Goal: Information Seeking & Learning: Learn about a topic

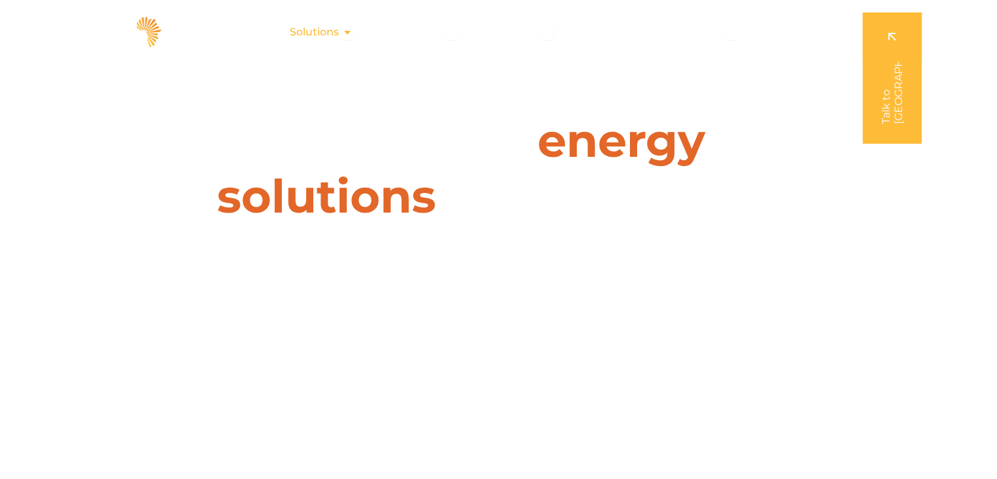
click at [359, 29] on div "Solutions Close Solutions Open Solutions" at bounding box center [321, 32] width 84 height 26
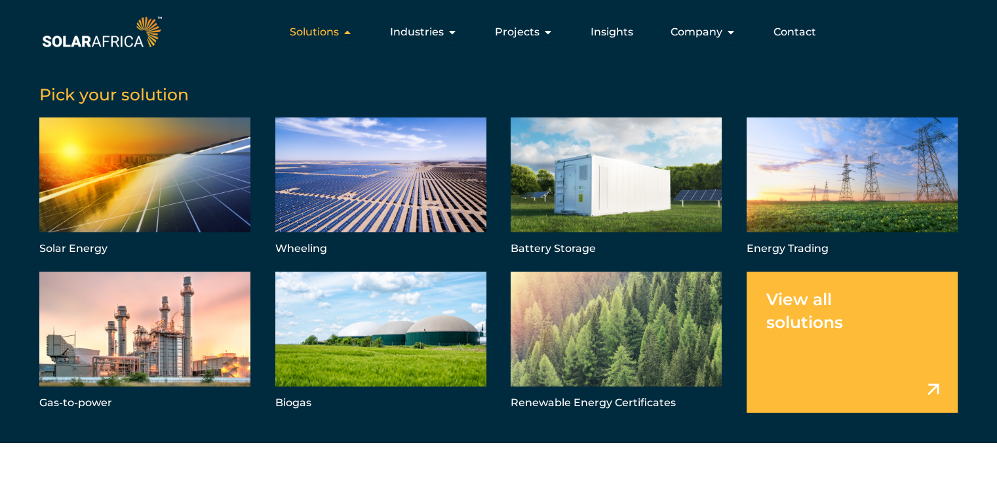
click at [359, 29] on div "Solutions Close Solutions Open Solutions" at bounding box center [321, 32] width 84 height 26
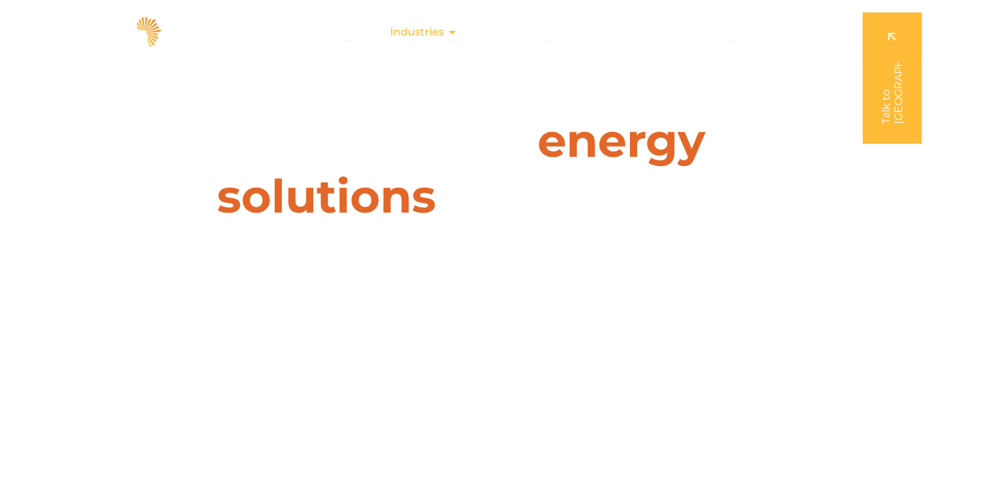
click at [458, 33] on icon "Menu" at bounding box center [452, 32] width 10 height 10
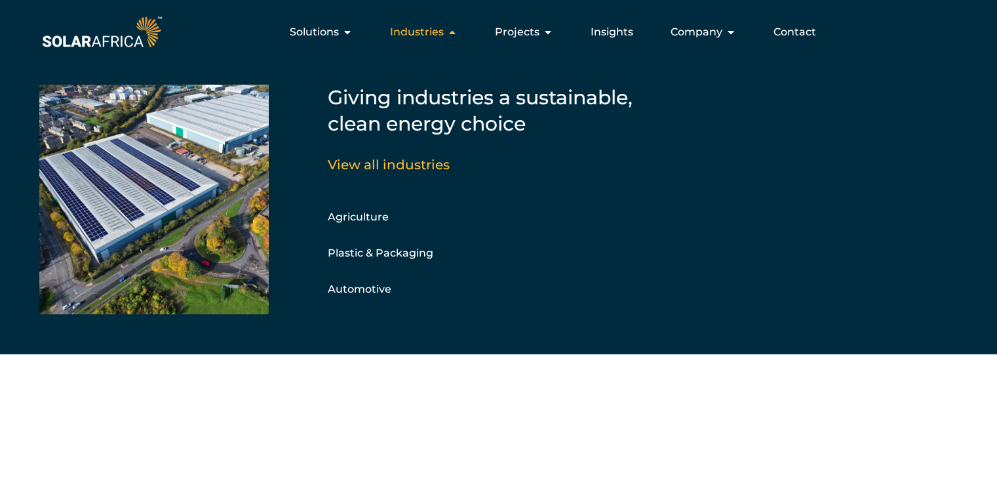
click at [458, 33] on icon "Menu" at bounding box center [452, 32] width 10 height 10
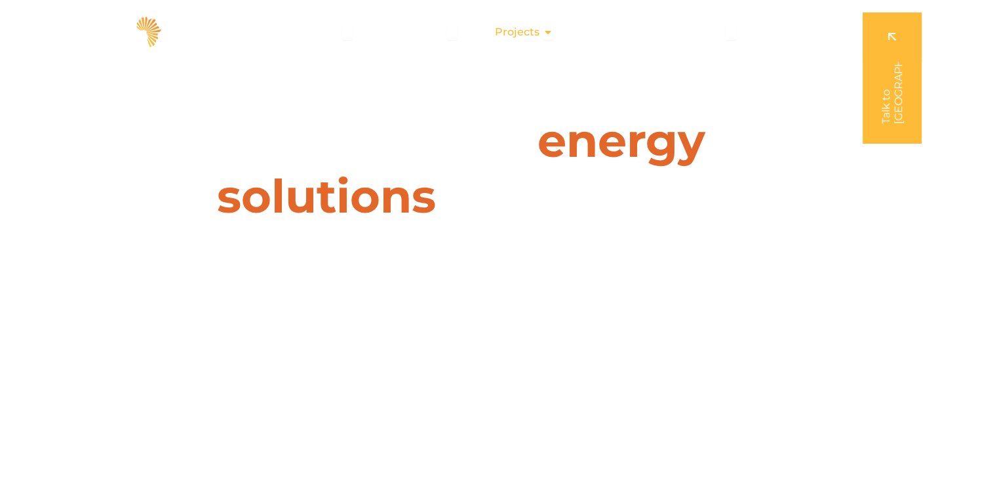
click at [553, 35] on icon "Menu" at bounding box center [548, 32] width 10 height 10
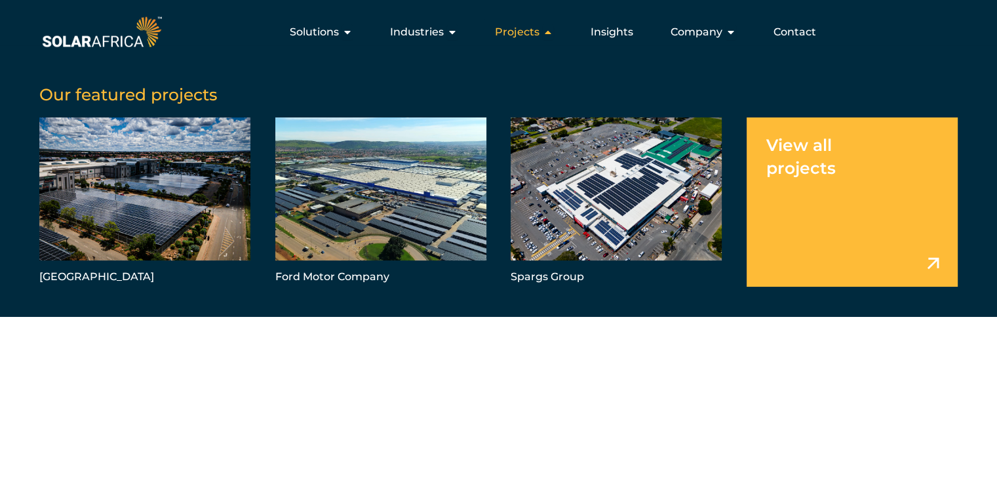
click at [553, 35] on icon "Menu" at bounding box center [548, 32] width 10 height 10
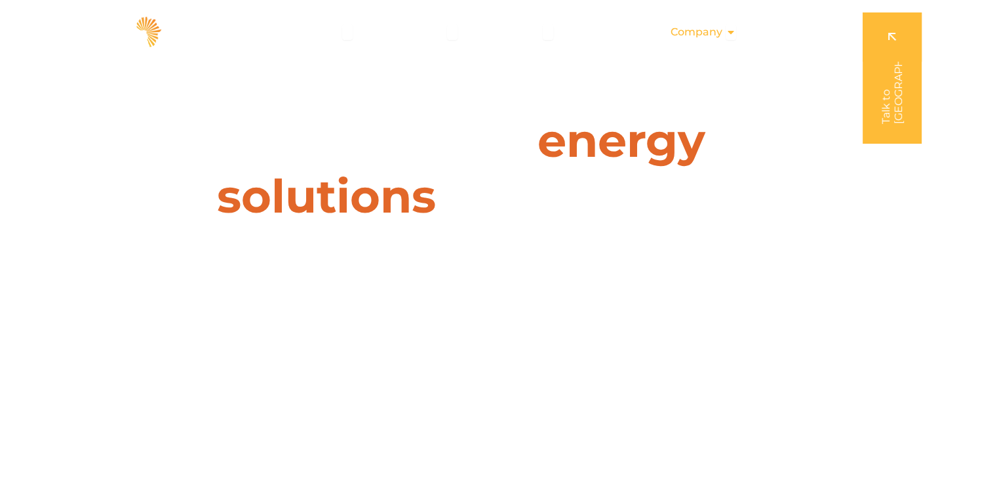
click at [729, 39] on button "Close Company Open Company" at bounding box center [731, 32] width 10 height 16
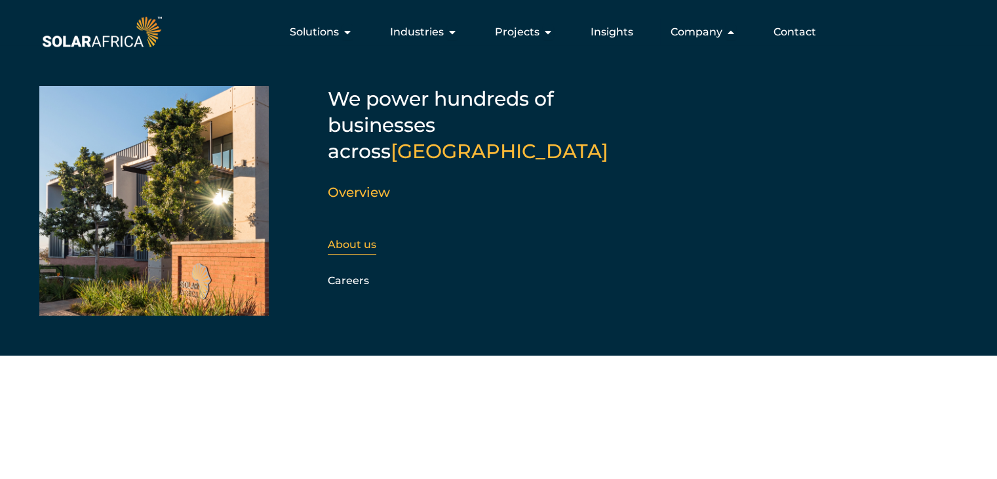
click at [378, 235] on div "About us" at bounding box center [399, 245] width 142 height 20
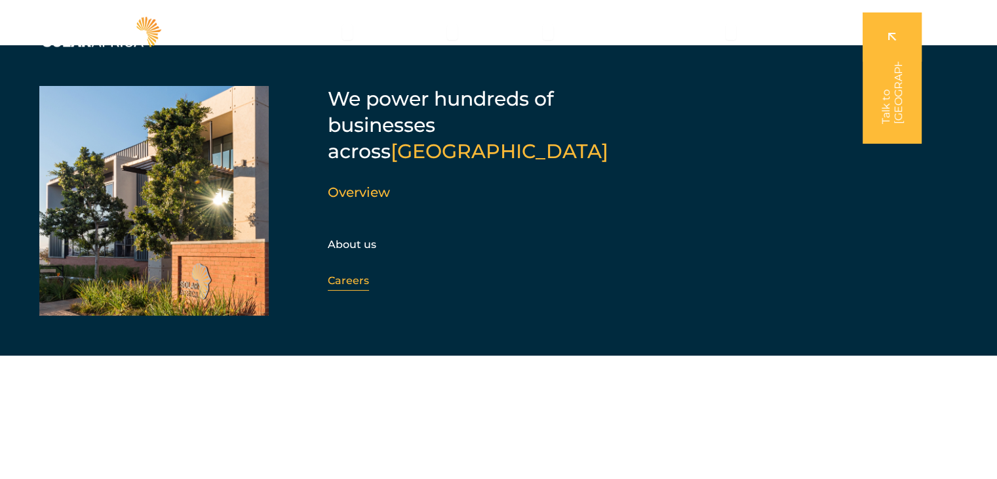
click at [351, 274] on link "Careers" at bounding box center [348, 280] width 41 height 12
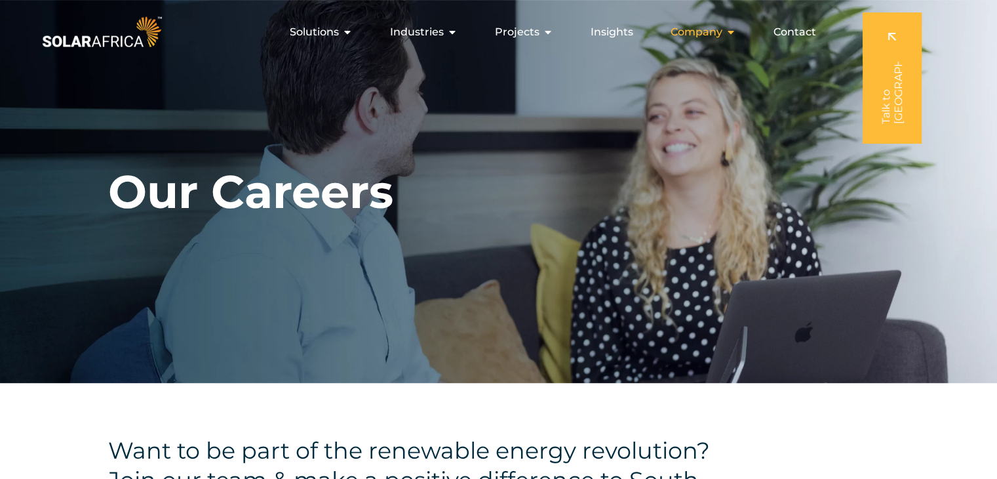
click at [737, 26] on div "Company Close Company Open Company" at bounding box center [703, 32] width 87 height 26
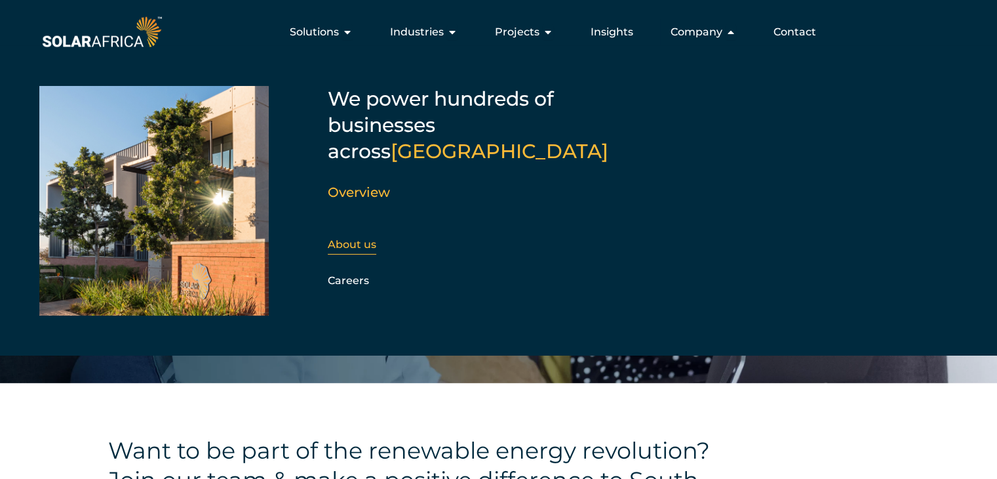
click at [358, 238] on link "About us" at bounding box center [352, 244] width 49 height 12
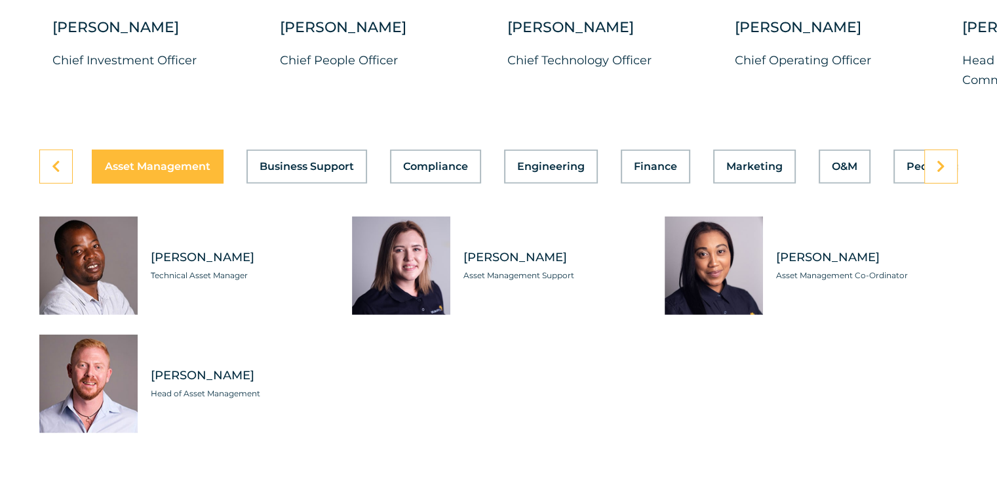
scroll to position [3672, 0]
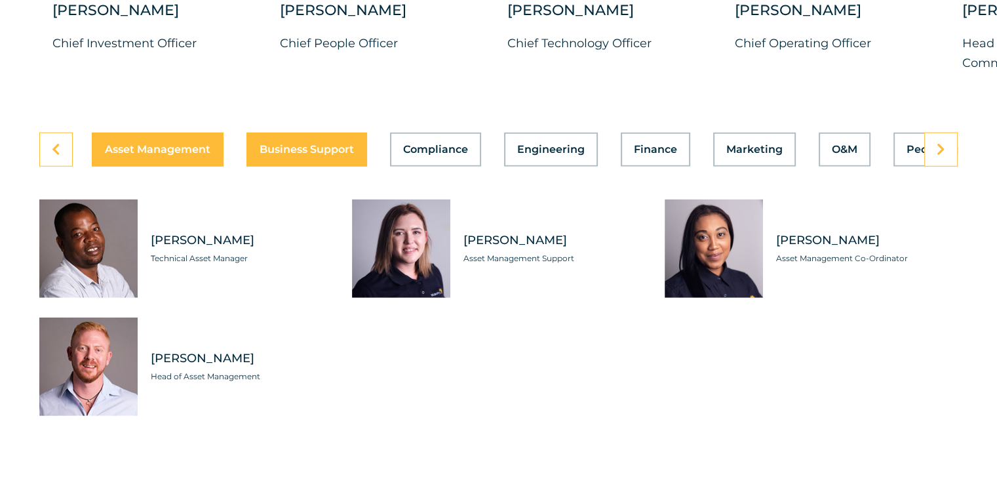
click at [284, 144] on span "Business Support" at bounding box center [307, 149] width 94 height 10
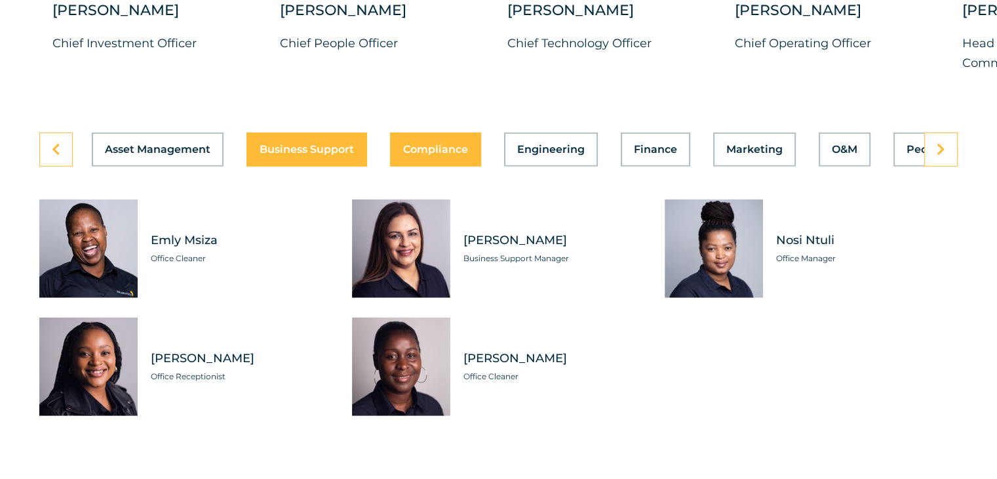
click at [420, 144] on span "Compliance" at bounding box center [435, 149] width 65 height 10
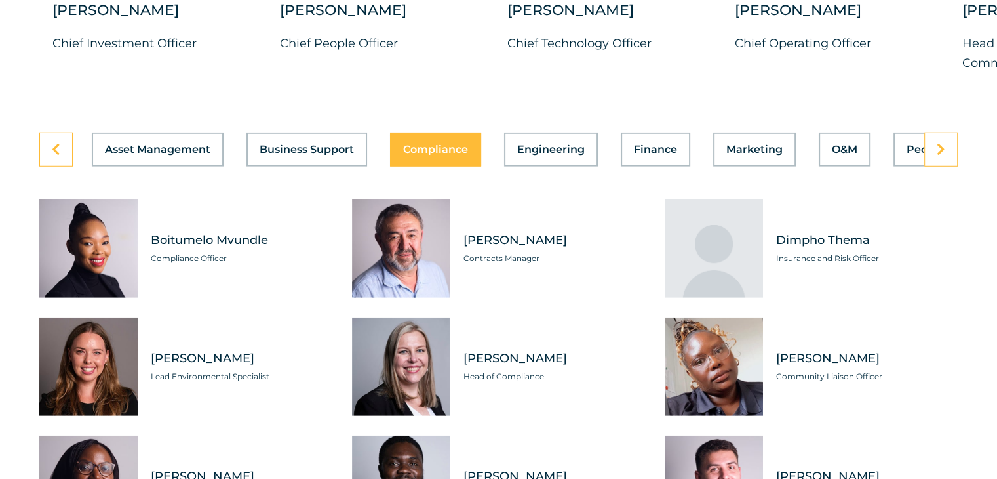
click at [944, 199] on div "Dimpho Thema Insurance and Risk Officer" at bounding box center [860, 248] width 195 height 98
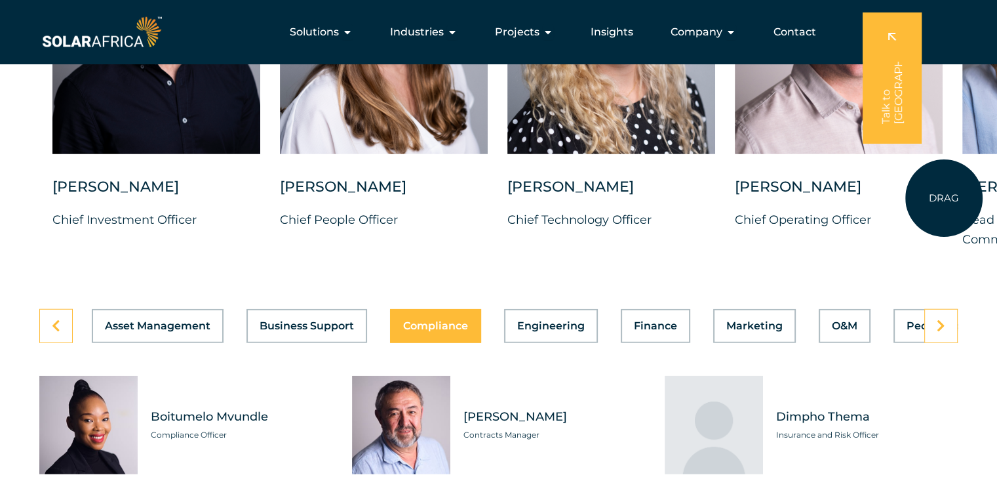
scroll to position [3462, 0]
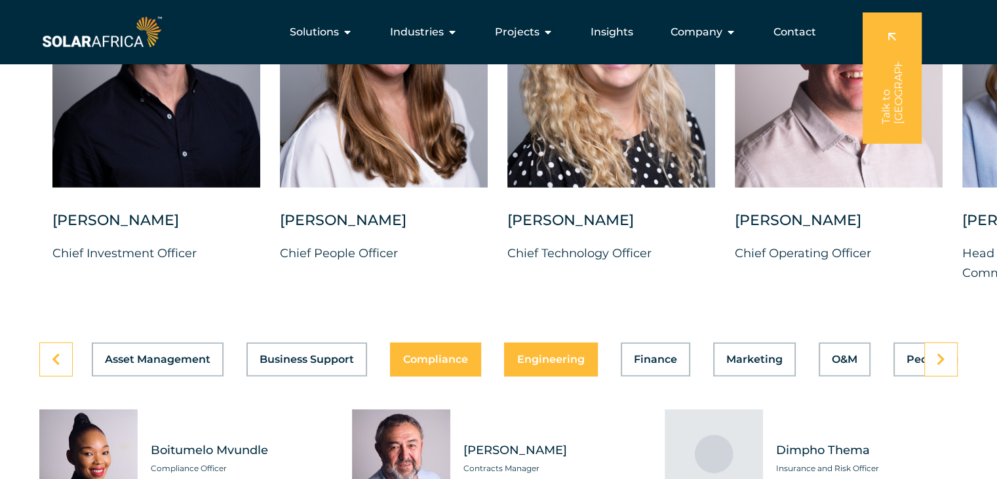
click at [565, 343] on div "Asset Management Business Support Compliance Engineering Finance Marketing O&M …" at bounding box center [498, 359] width 919 height 34
click at [530, 354] on span "Engineering" at bounding box center [551, 359] width 68 height 10
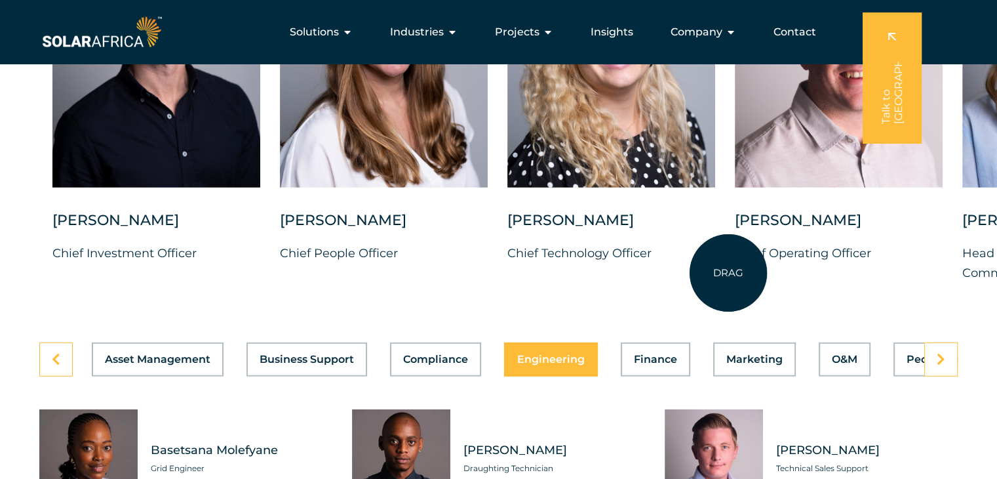
click at [728, 273] on div "Charl Alheit Chief Investment Officer Candice Seggie Chief People Officer Suné …" at bounding box center [962, 115] width 1925 height 377
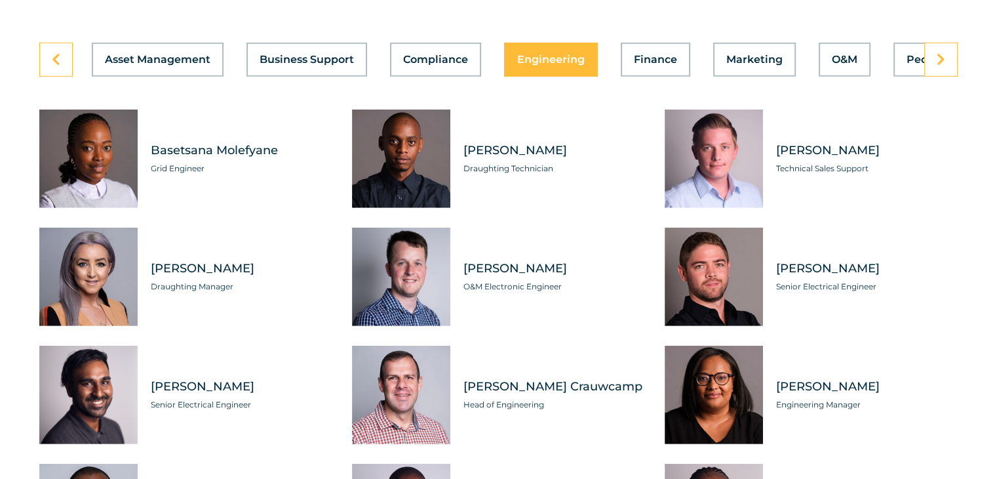
scroll to position [3768, 0]
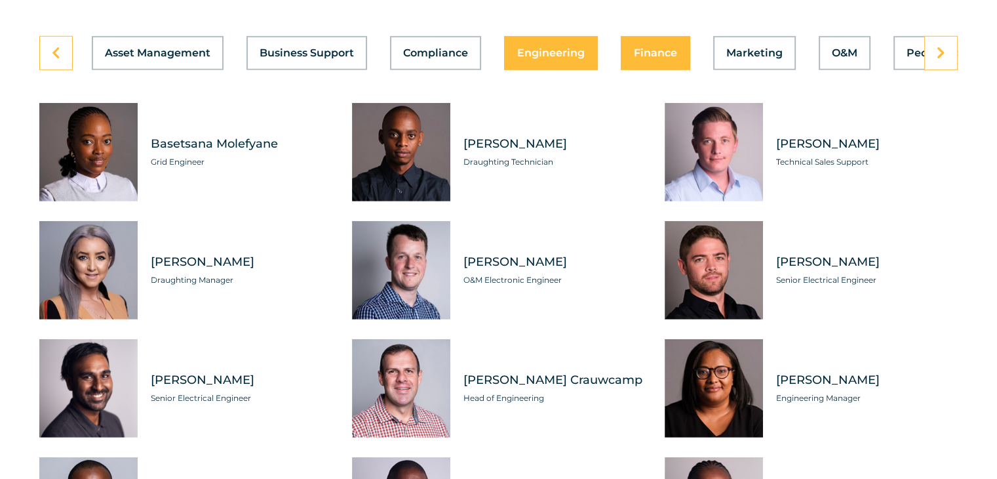
click at [647, 48] on span "Finance" at bounding box center [655, 53] width 43 height 10
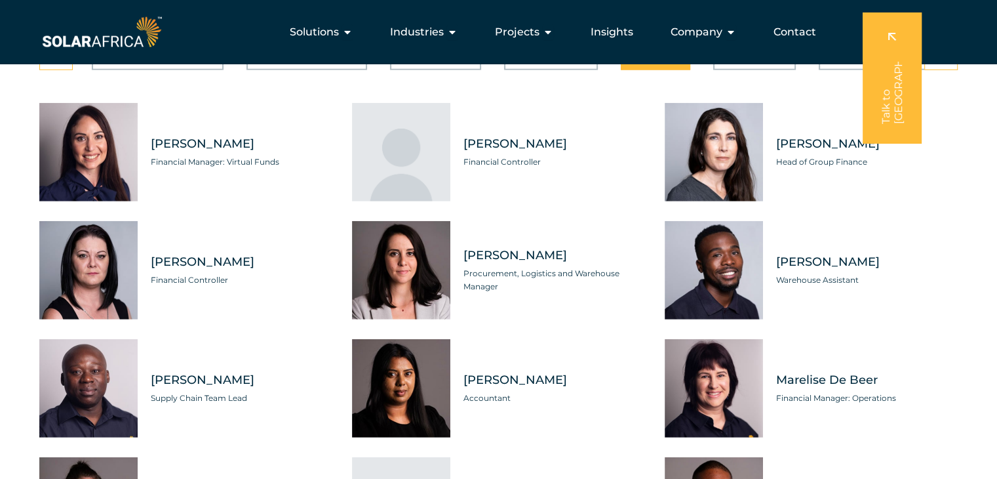
scroll to position [3632, 0]
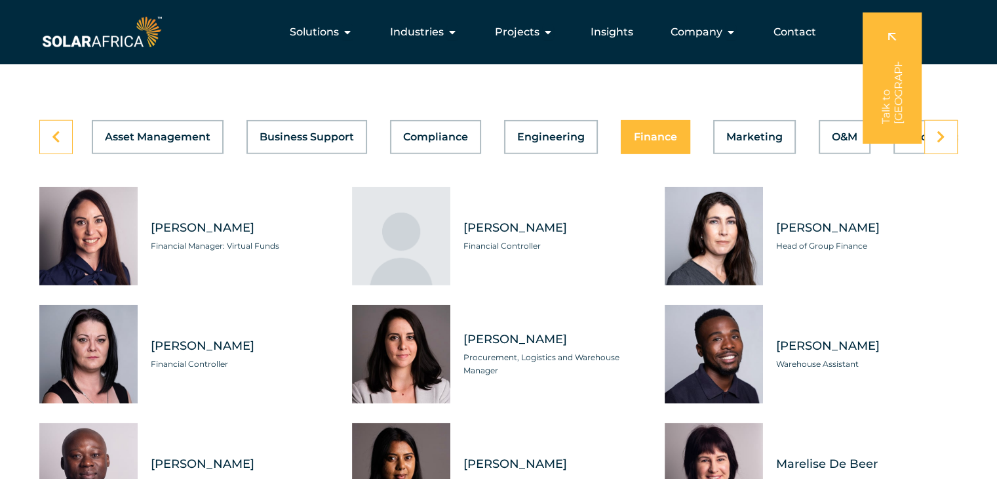
scroll to position [3658, 0]
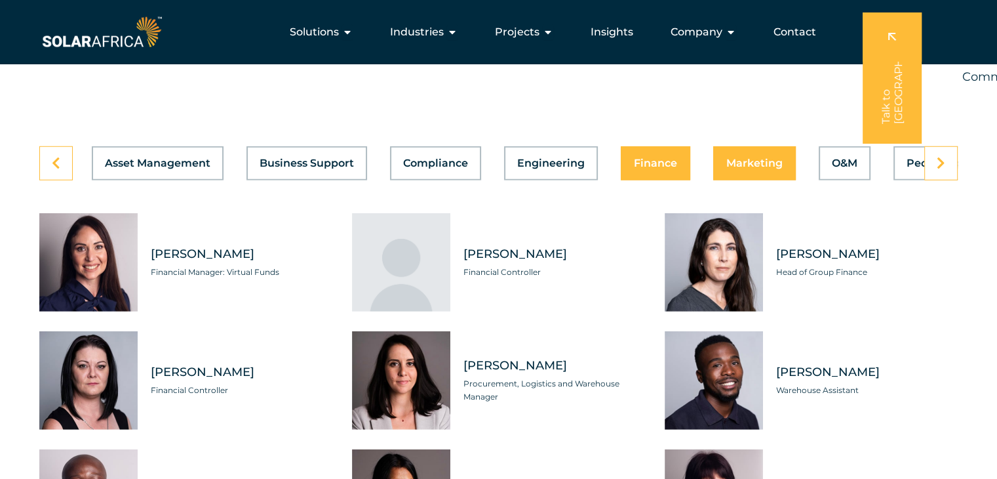
click at [742, 159] on button "Marketing" at bounding box center [754, 163] width 83 height 34
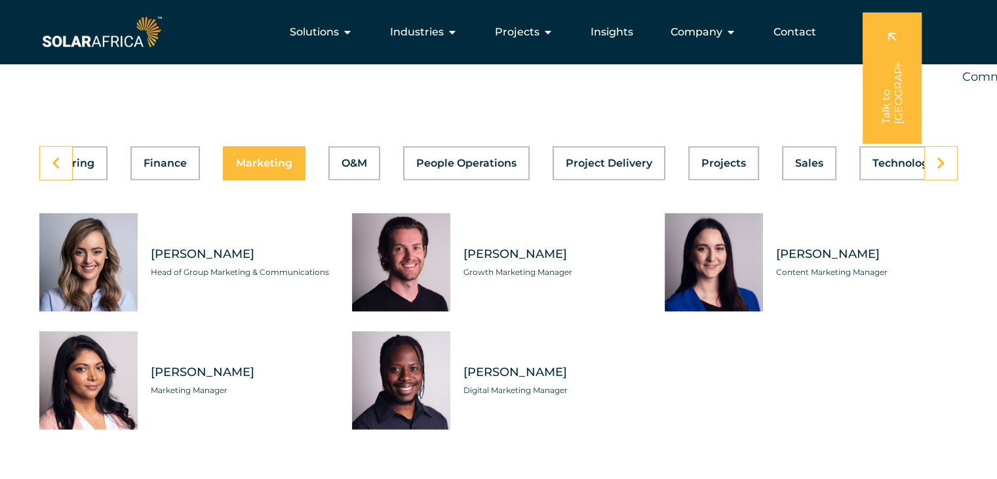
scroll to position [0, 524]
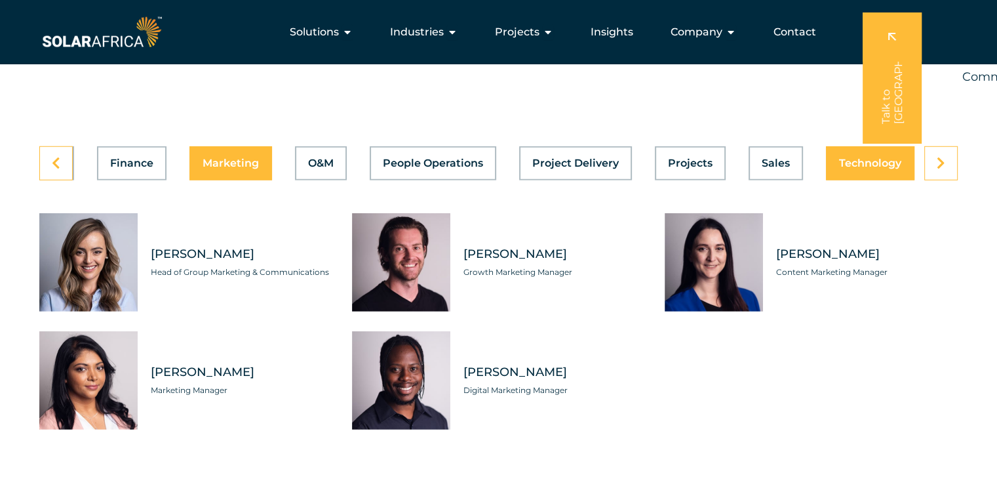
click at [834, 167] on button "Technology" at bounding box center [870, 163] width 89 height 34
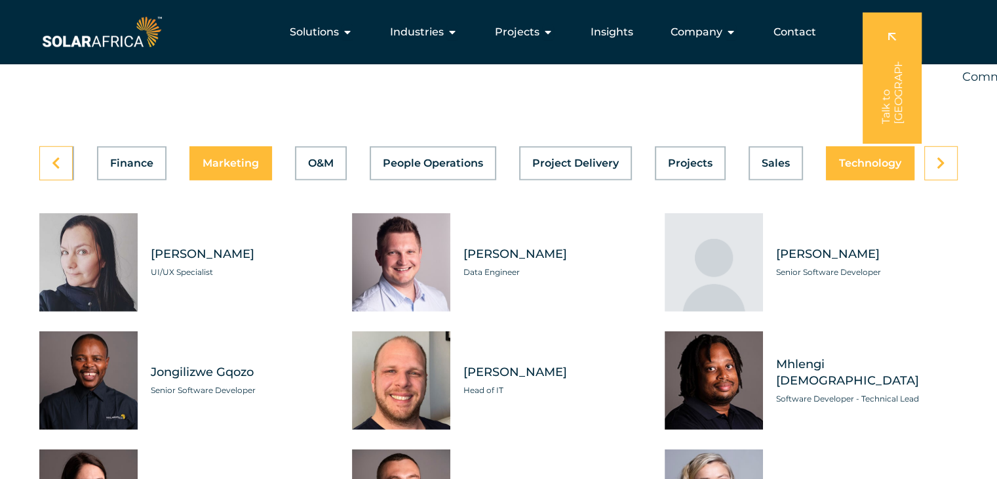
click at [197, 157] on button "Marketing" at bounding box center [230, 163] width 83 height 34
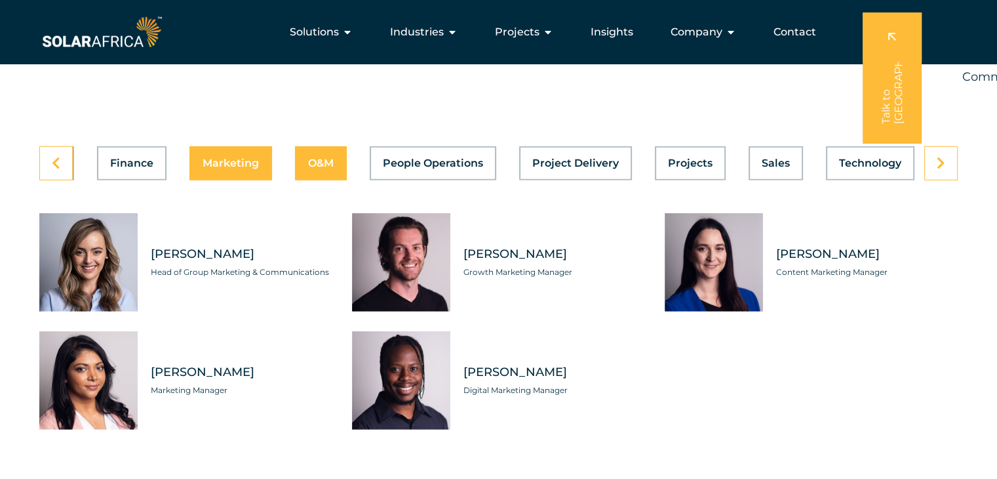
click at [314, 146] on button "O&M" at bounding box center [321, 163] width 52 height 34
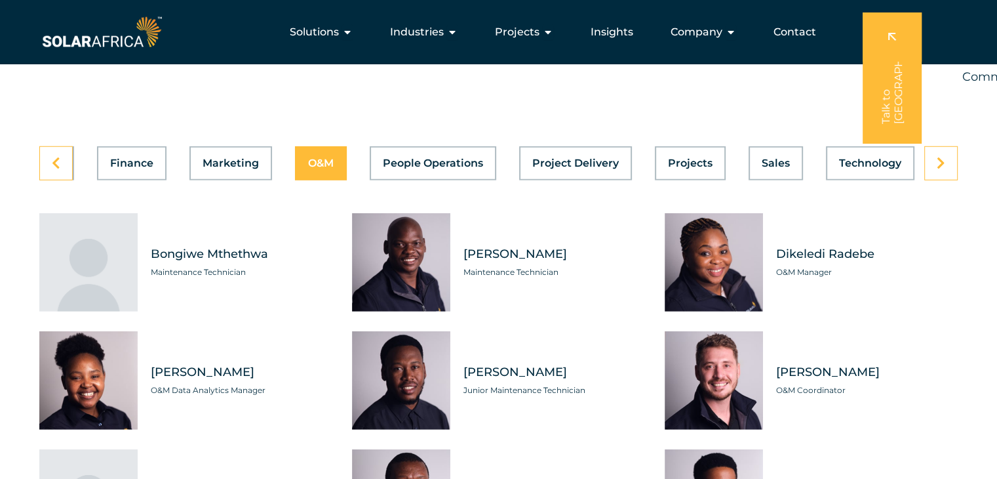
click at [945, 230] on div "Dikeledi Radebe O&M Manager" at bounding box center [860, 262] width 195 height 98
click at [930, 266] on span "O&M Manager" at bounding box center [867, 272] width 182 height 13
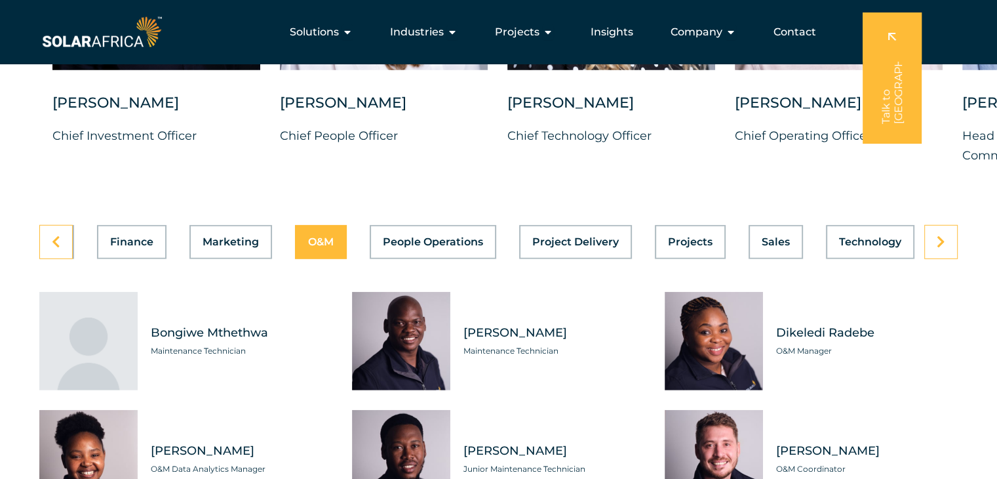
scroll to position [3553, 0]
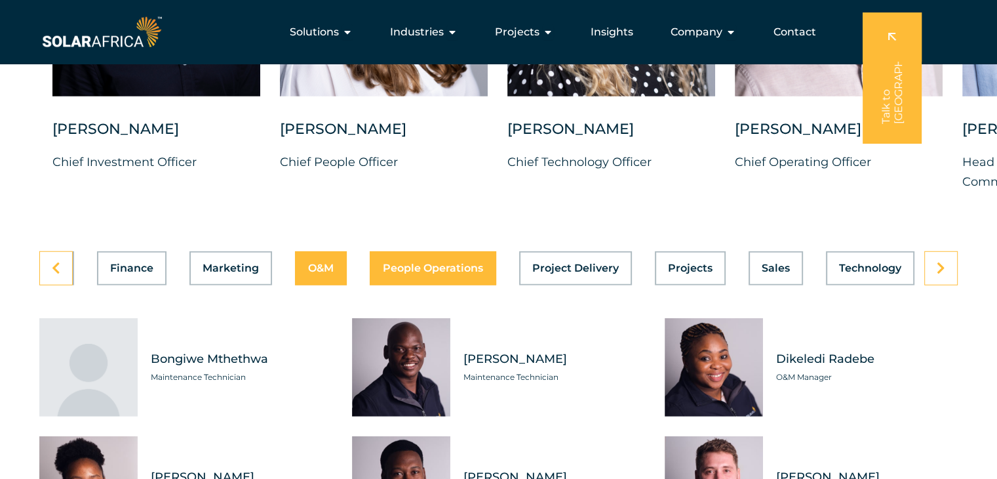
click at [463, 251] on div "Asset Management Business Support Compliance Engineering Finance Marketing O&M …" at bounding box center [498, 268] width 919 height 34
click at [440, 263] on span "People Operations" at bounding box center [433, 268] width 100 height 10
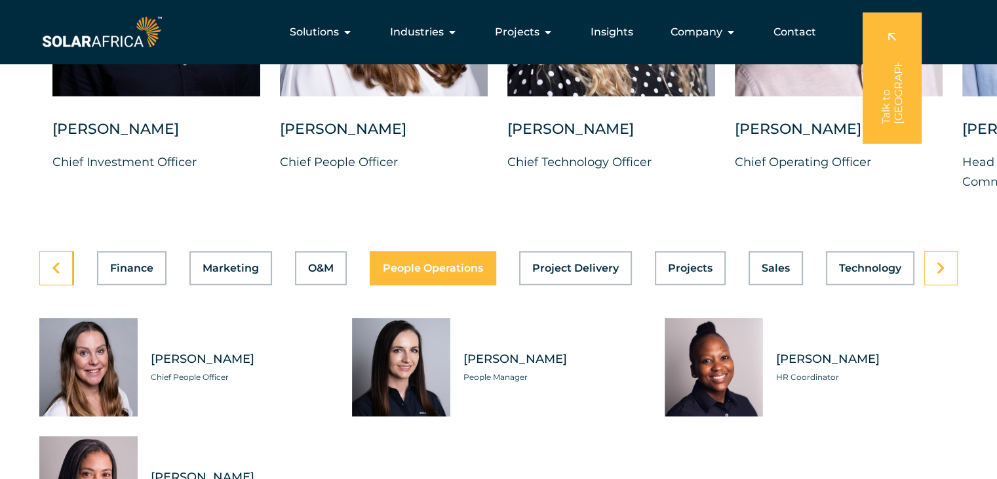
scroll to position [0, 524]
click at [867, 427] on div "Candice Seggie Chief People Officer Margaux Parsons People Manager Nthabiseng T…" at bounding box center [498, 426] width 919 height 216
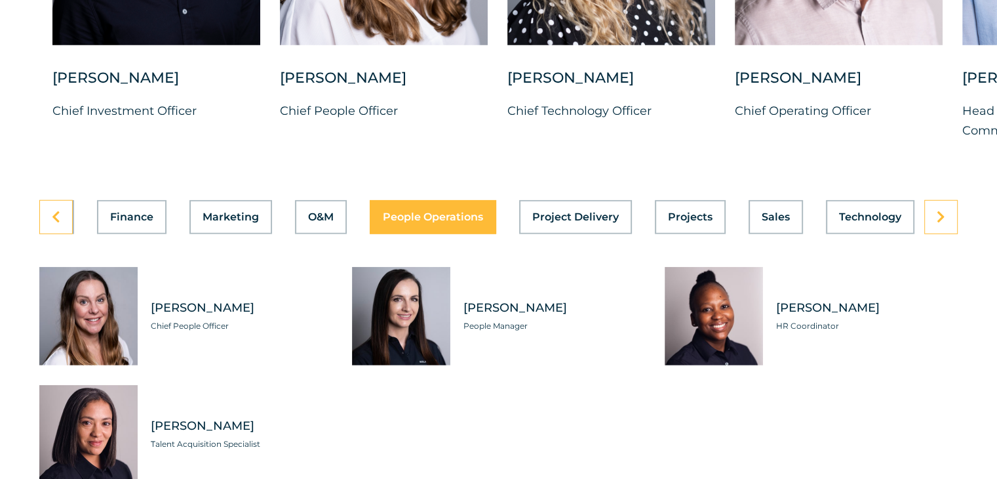
scroll to position [3605, 0]
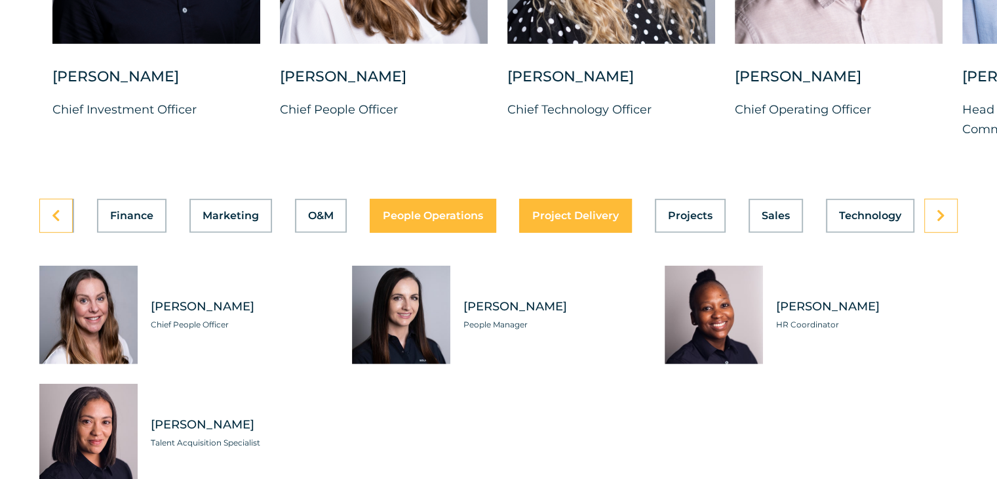
click at [563, 210] on span "Project Delivery" at bounding box center [575, 215] width 87 height 10
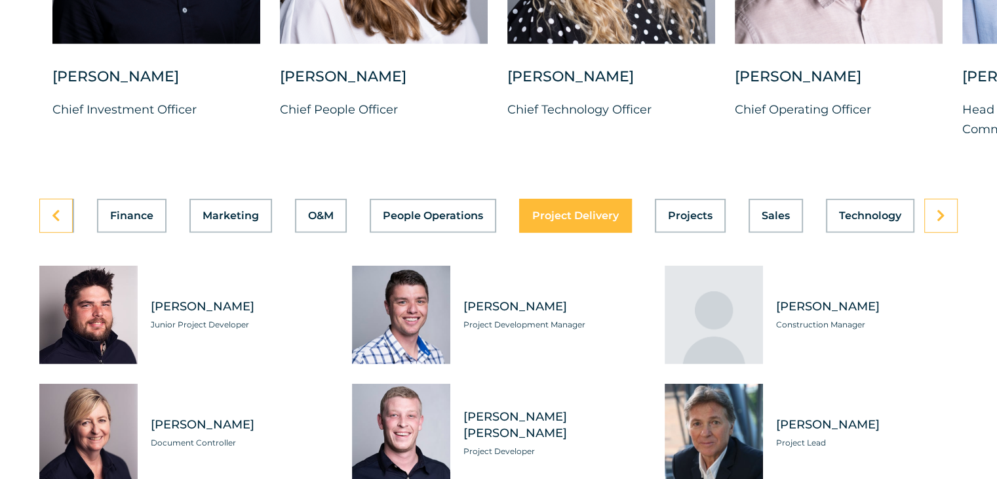
scroll to position [0, 524]
click at [926, 273] on div "Frank Sprung Construction Manager" at bounding box center [860, 315] width 195 height 98
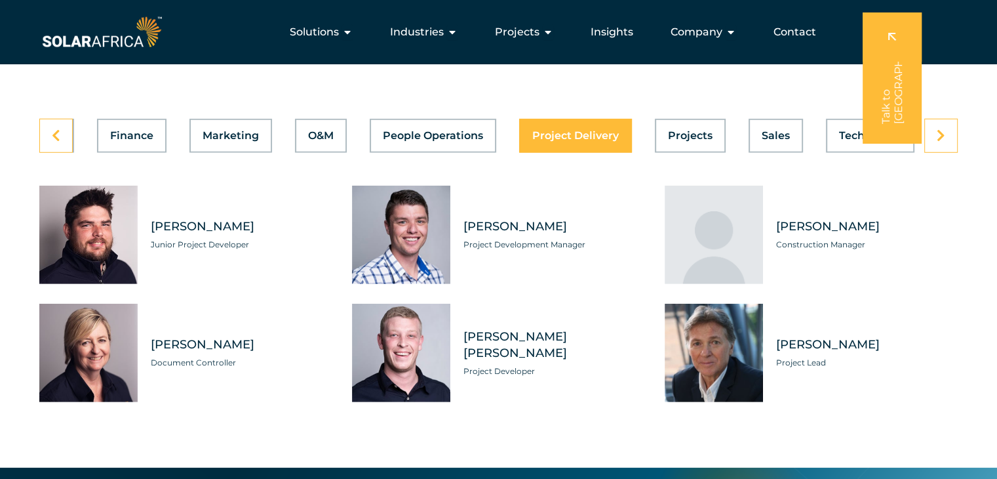
scroll to position [3684, 0]
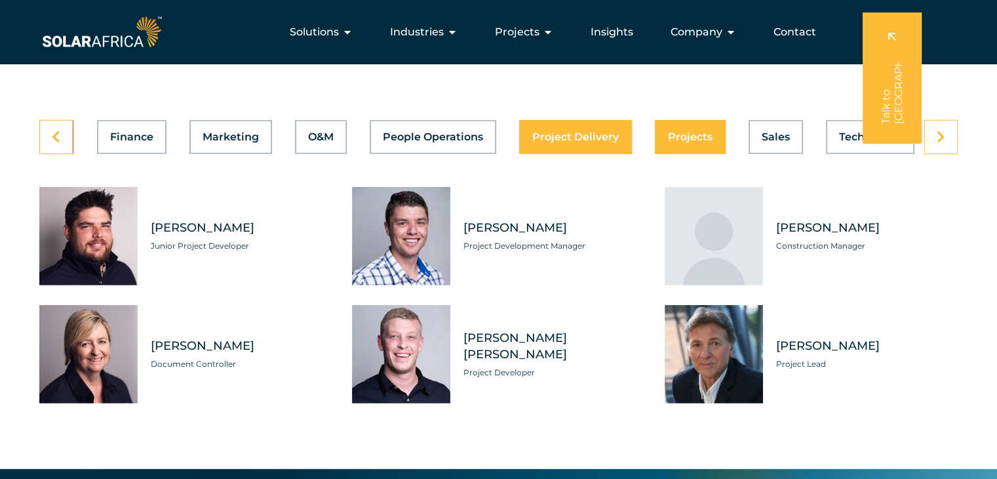
click at [700, 132] on span "Projects" at bounding box center [690, 137] width 45 height 10
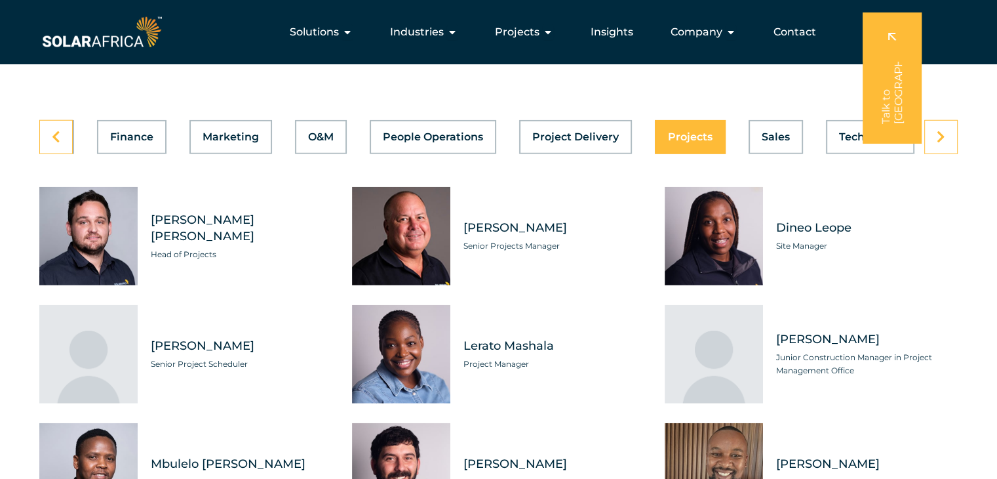
scroll to position [0, 524]
click at [942, 187] on div "Dineo Leope Site Manager" at bounding box center [860, 236] width 195 height 98
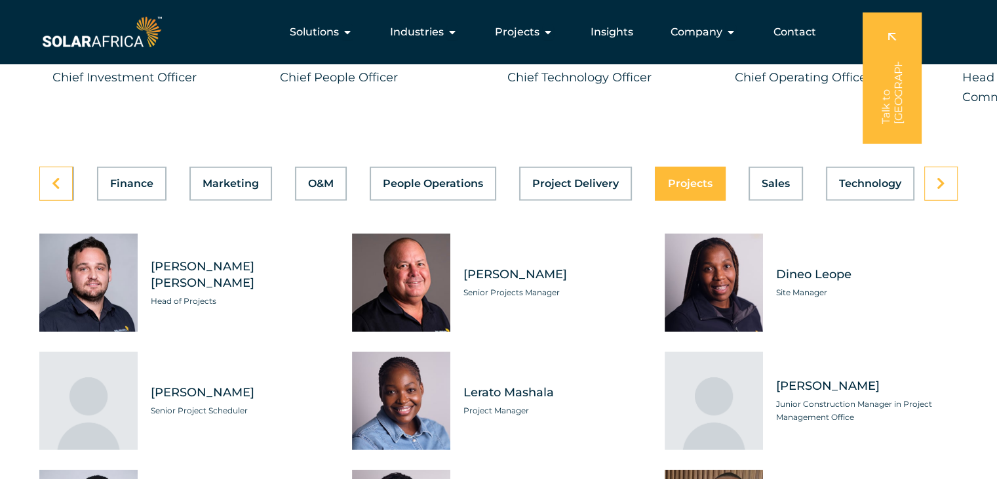
scroll to position [3605, 0]
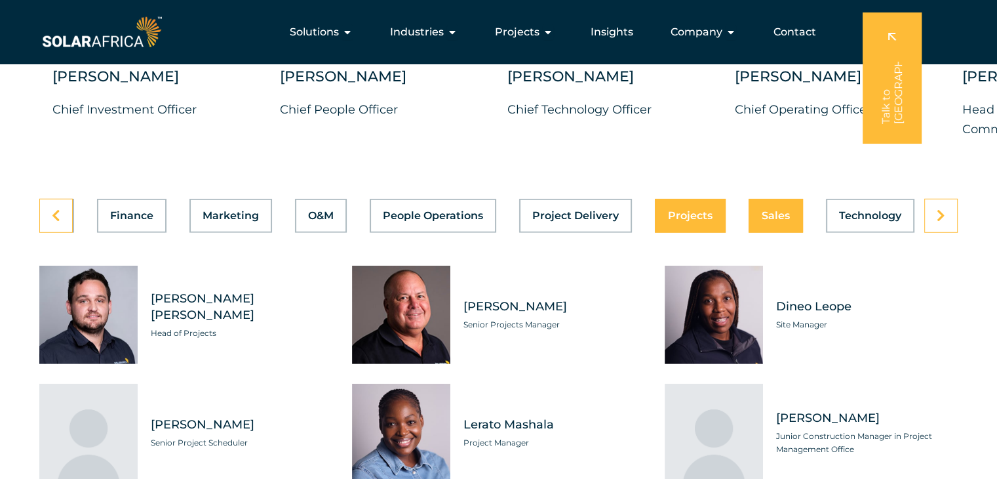
click at [771, 199] on div "Asset Management Business Support Compliance Engineering Finance Marketing O&M …" at bounding box center [498, 216] width 919 height 34
